Goal: Task Accomplishment & Management: Use online tool/utility

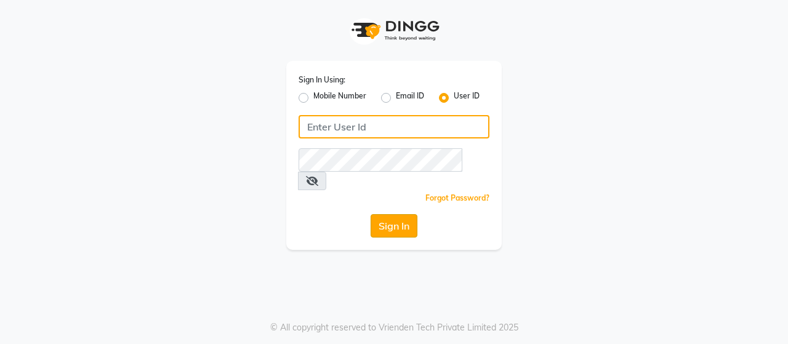
type input "stressbuster"
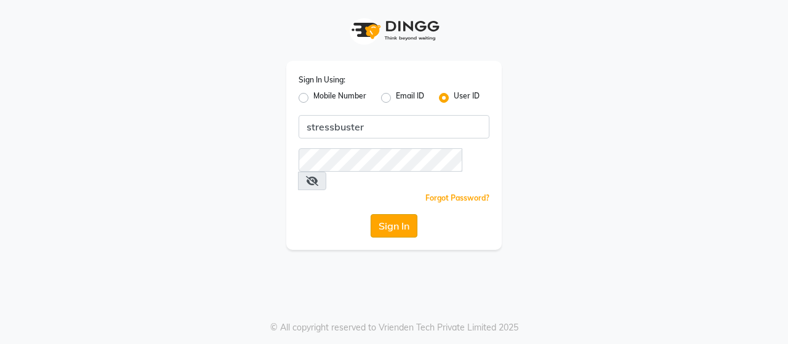
click at [390, 214] on button "Sign In" at bounding box center [394, 225] width 47 height 23
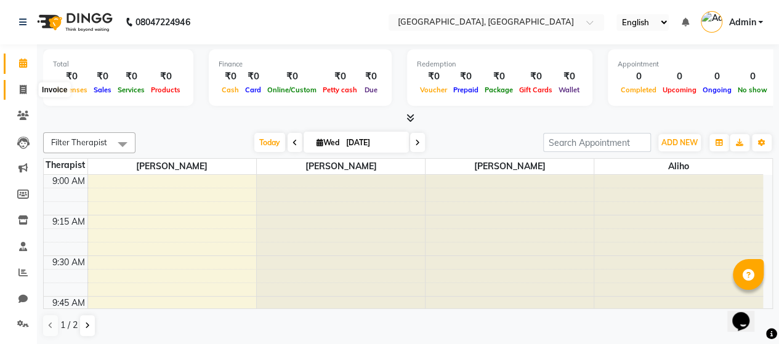
click at [22, 89] on icon at bounding box center [23, 89] width 7 height 9
select select "service"
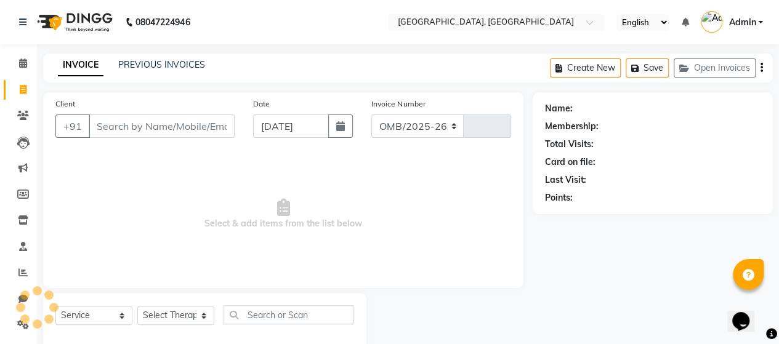
select select "8237"
type input "0313"
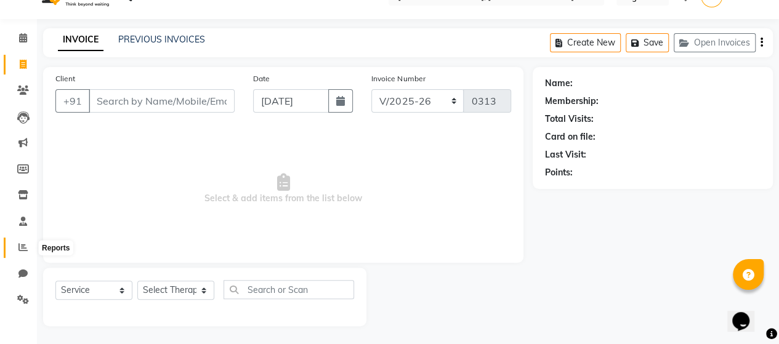
click at [22, 247] on icon at bounding box center [22, 247] width 9 height 9
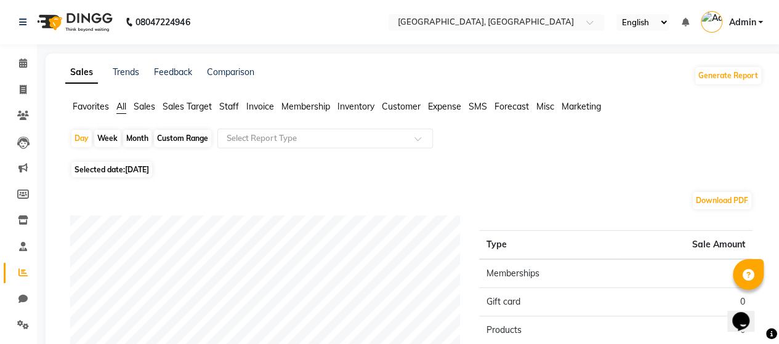
click at [131, 134] on div "Month" at bounding box center [137, 138] width 28 height 17
select select "9"
select select "2025"
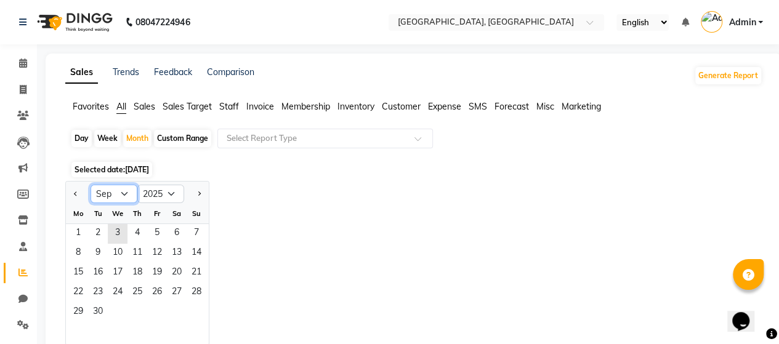
click at [127, 193] on select "Jan Feb Mar Apr May Jun Jul Aug Sep Oct Nov Dec" at bounding box center [114, 194] width 47 height 18
click at [292, 135] on input "text" at bounding box center [312, 138] width 177 height 12
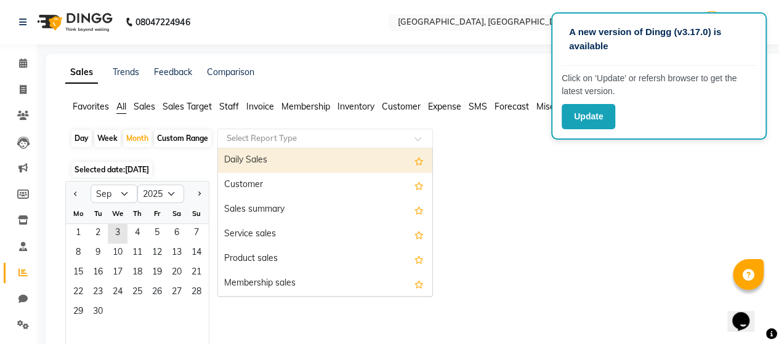
click at [328, 137] on input "text" at bounding box center [312, 138] width 177 height 12
click at [586, 121] on button "Update" at bounding box center [589, 116] width 54 height 25
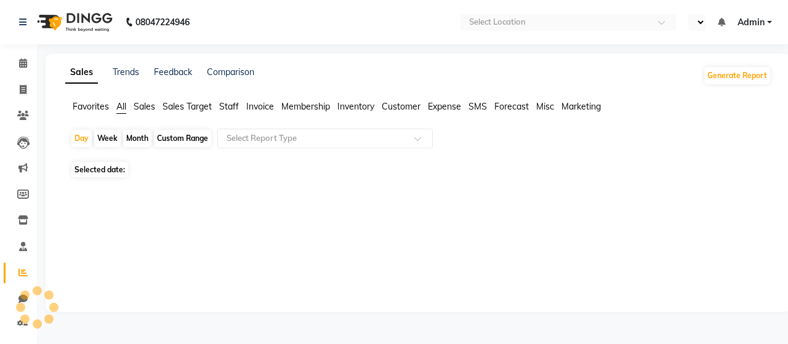
select select "en"
